Goal: Information Seeking & Learning: Learn about a topic

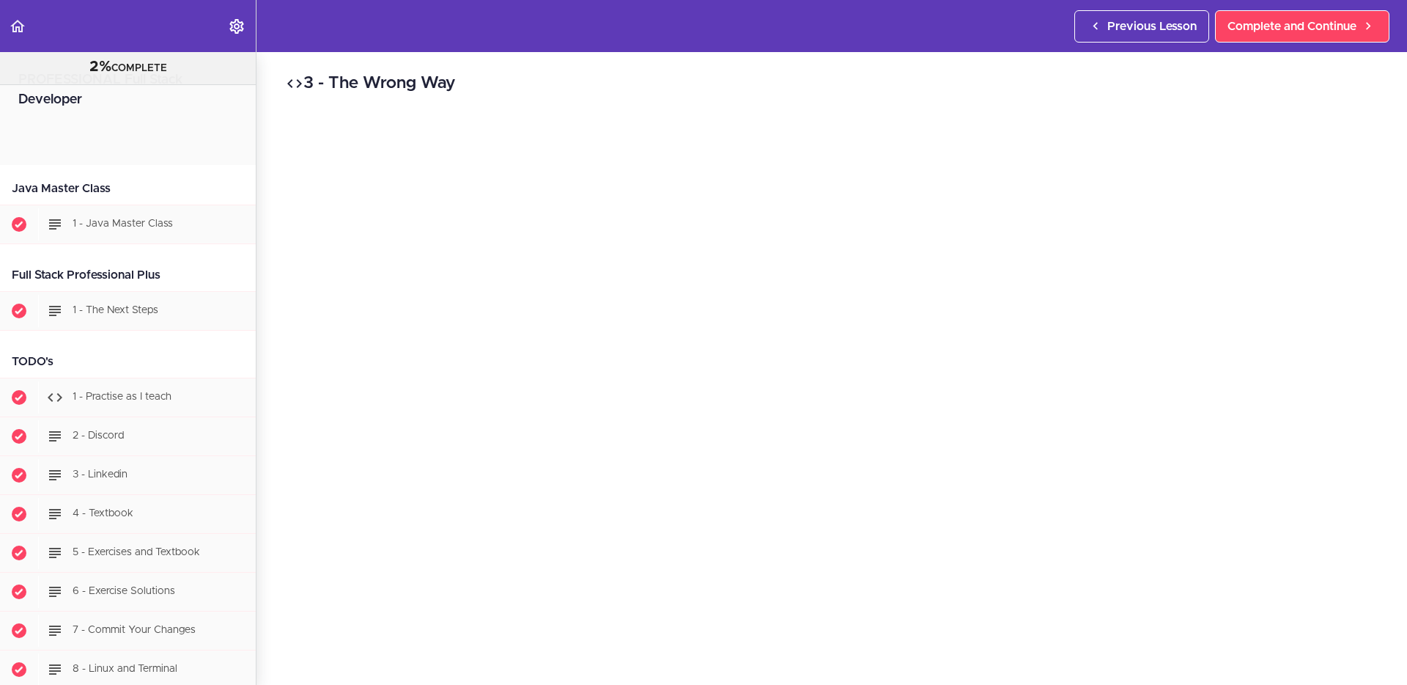
scroll to position [10503, 0]
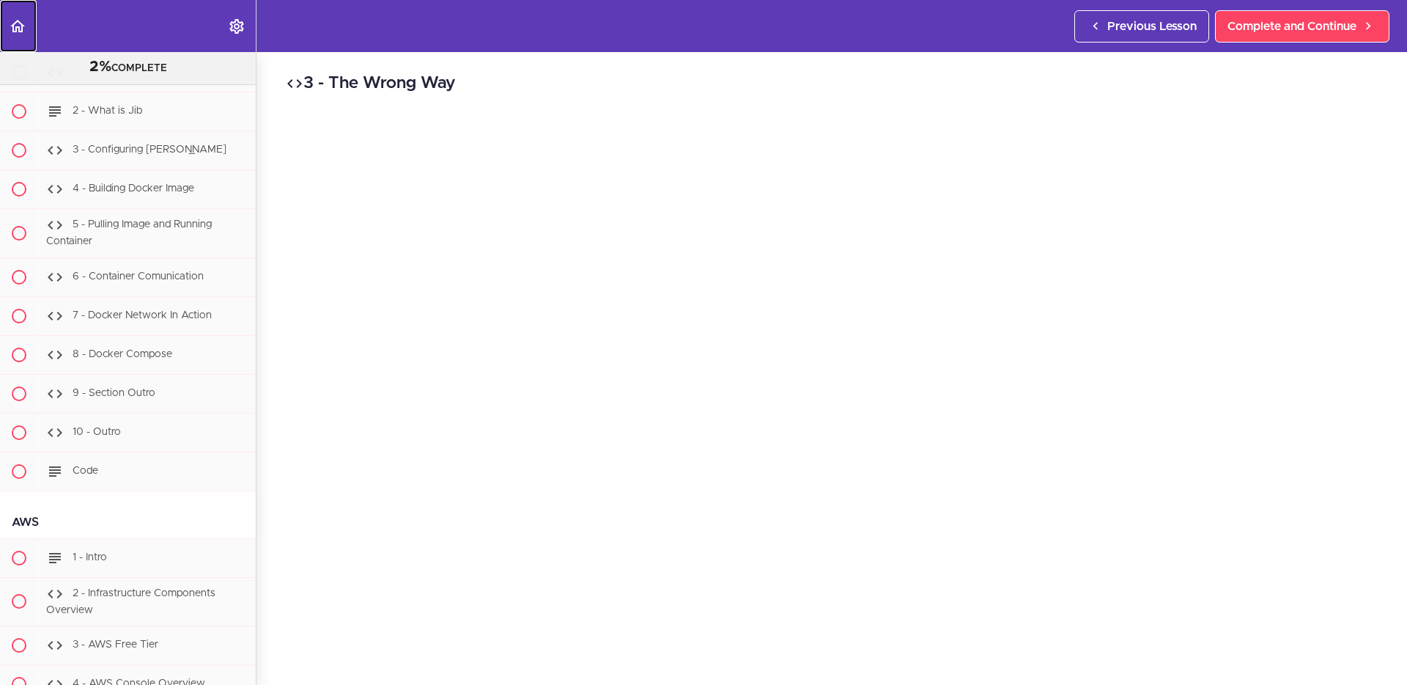
click at [21, 26] on use "Back to course curriculum" at bounding box center [17, 26] width 15 height 12
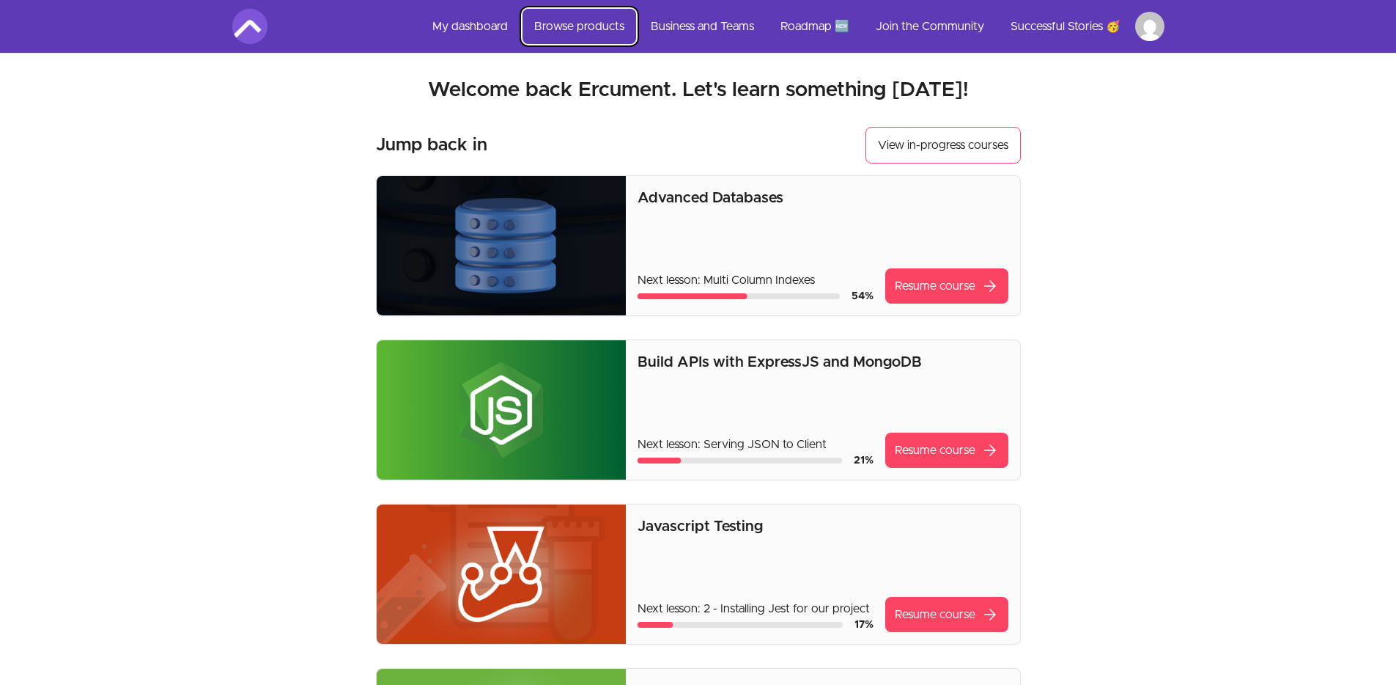
click at [586, 27] on link "Browse products" at bounding box center [580, 26] width 114 height 35
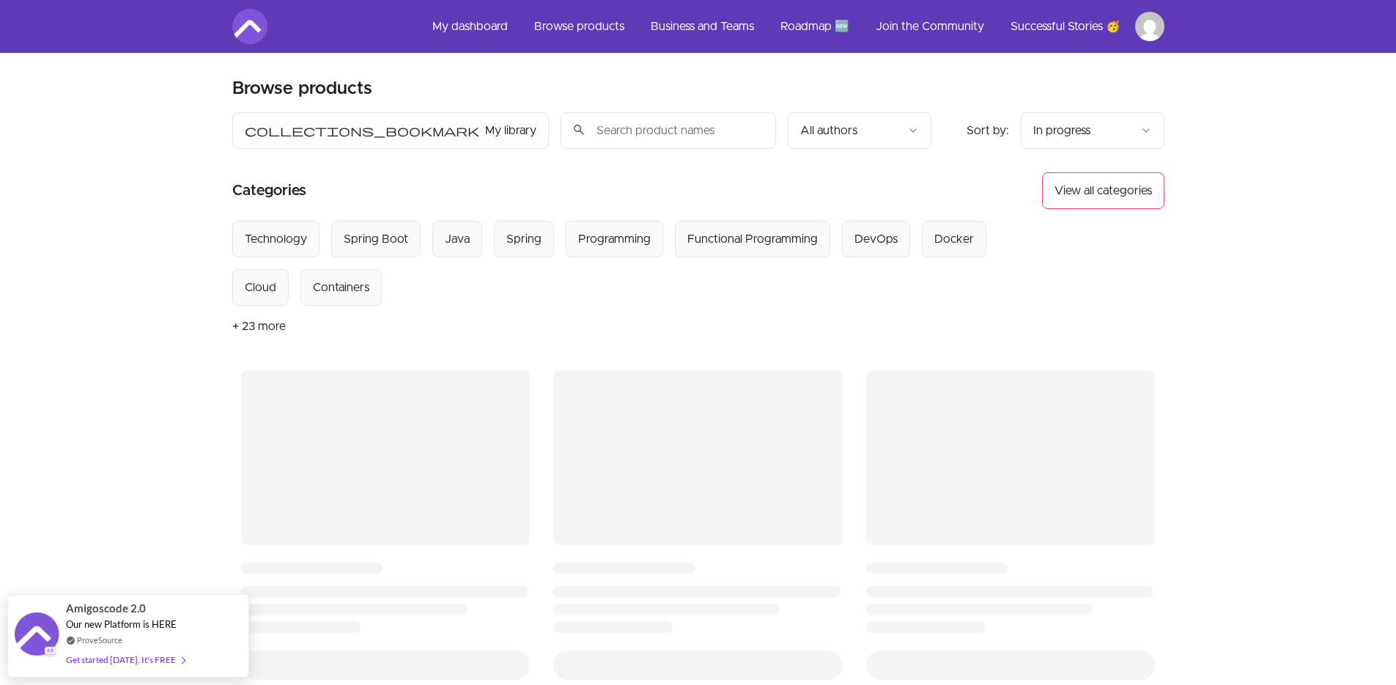
click at [561, 125] on input "search" at bounding box center [668, 130] width 215 height 37
click at [1094, 133] on html "Skip to main content Main menu Includes navigation links and user settings My d…" at bounding box center [698, 609] width 1396 height 1218
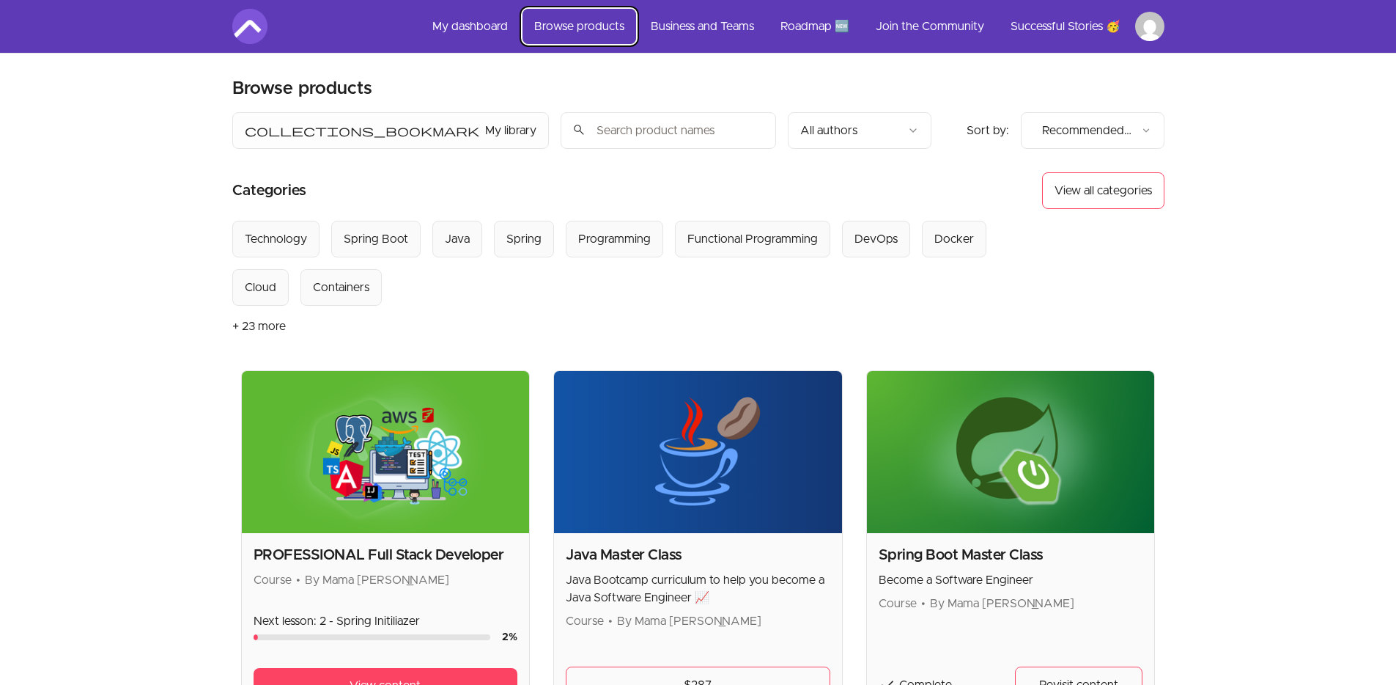
click at [578, 26] on link "Browse products" at bounding box center [580, 26] width 114 height 35
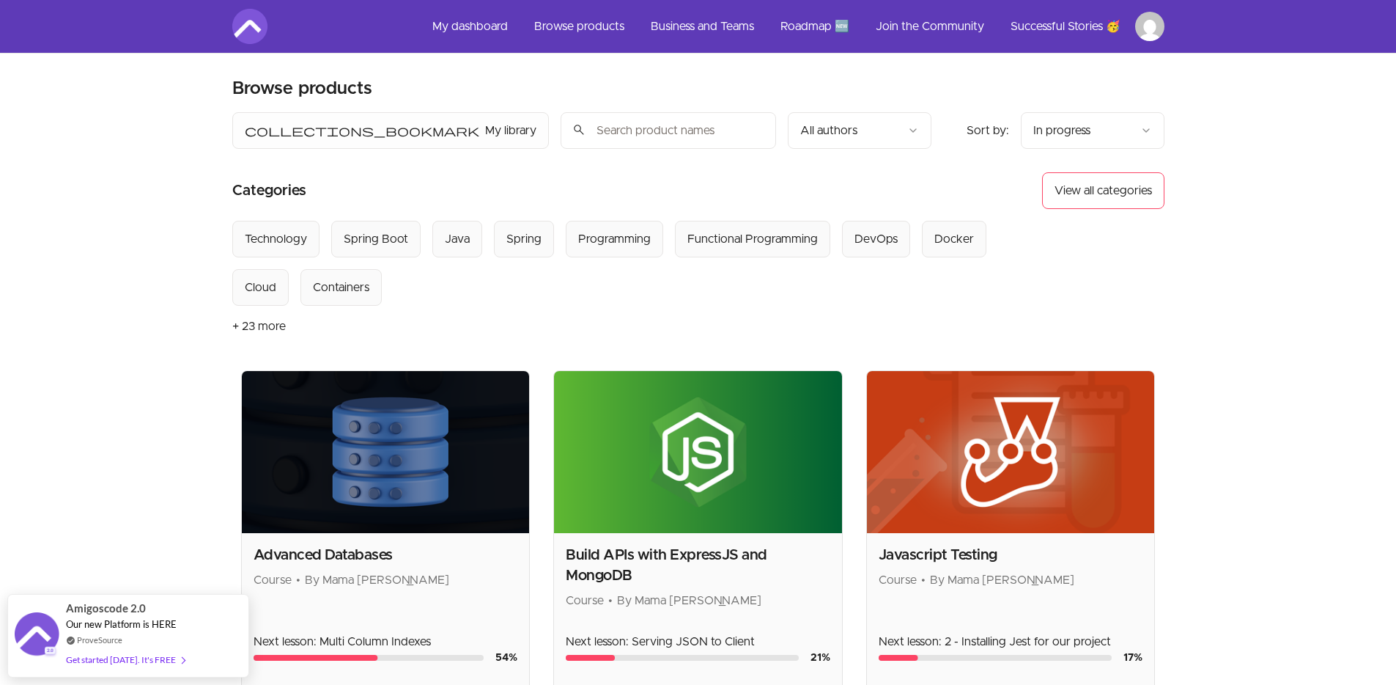
click at [561, 130] on input "search" at bounding box center [668, 130] width 215 height 37
type input "react"
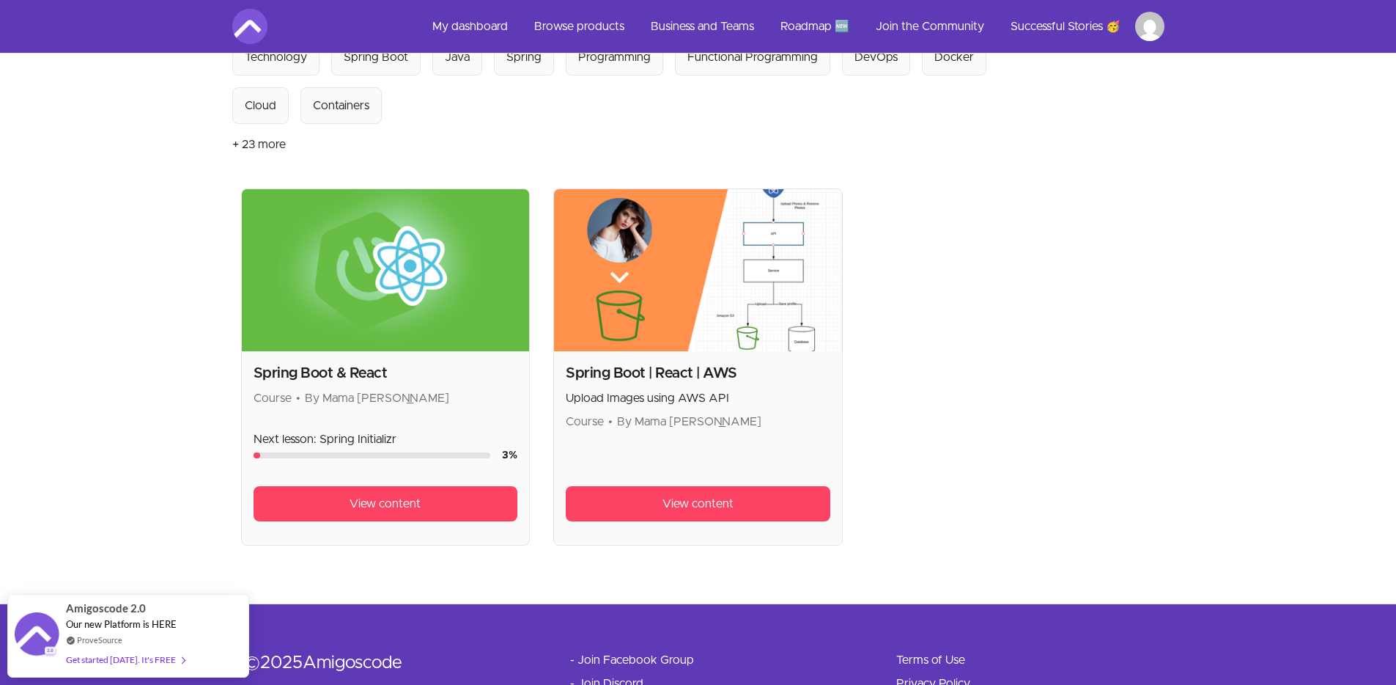
scroll to position [185, 0]
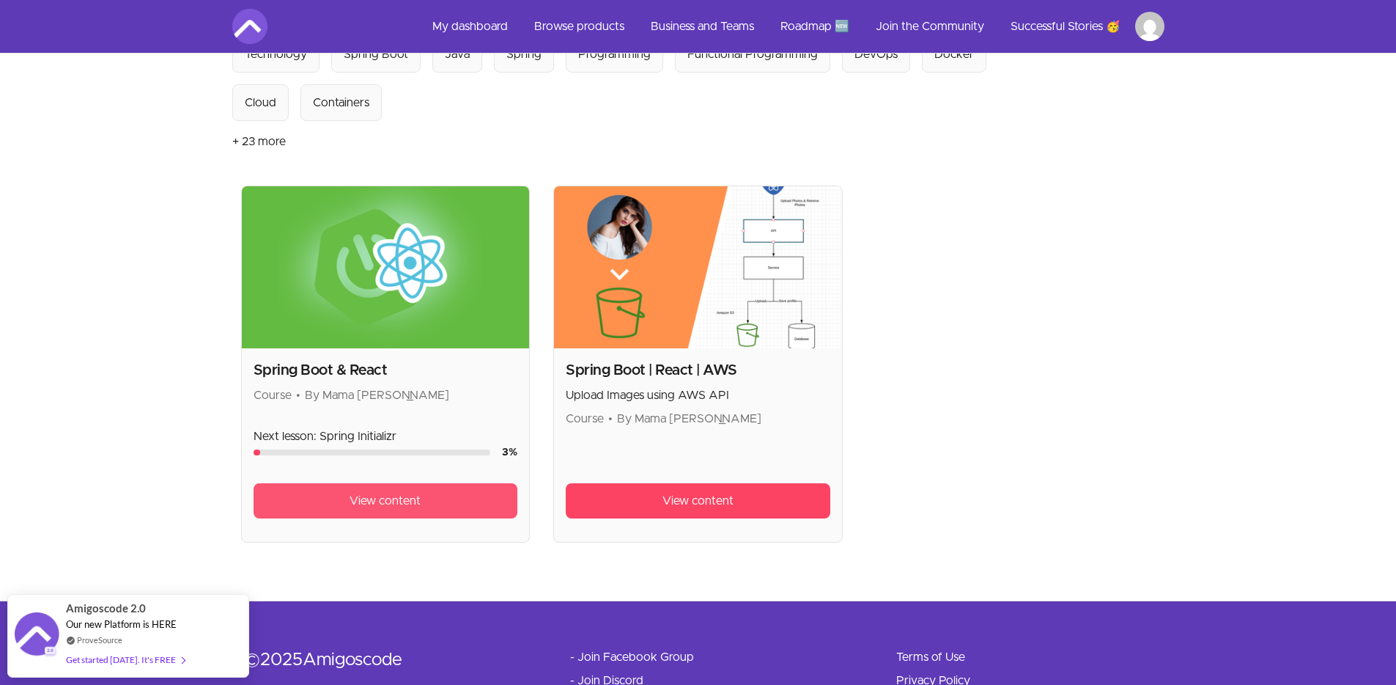
click at [442, 509] on link "View content" at bounding box center [386, 500] width 265 height 35
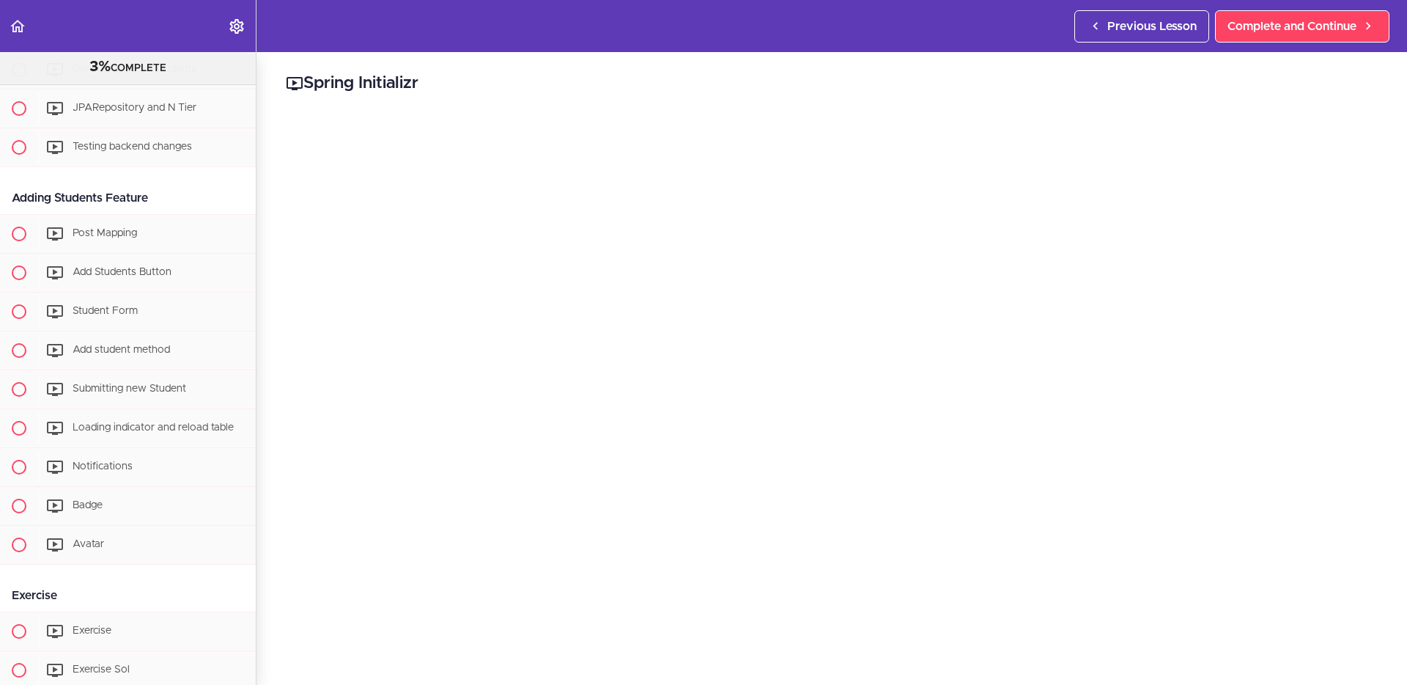
scroll to position [2499, 0]
